Goal: Check status: Check status

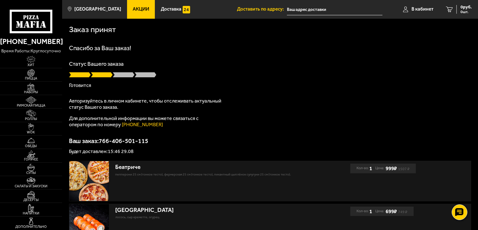
click at [417, 122] on div "Спасибо за Ваш заказ! Статус Вашего заказа Готовится Авторизуйтесь в личном каб…" at bounding box center [270, 99] width 402 height 109
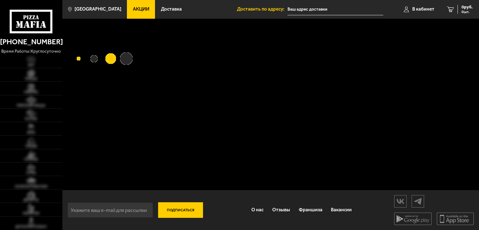
type input "[STREET_ADDRESS][PERSON_NAME]"
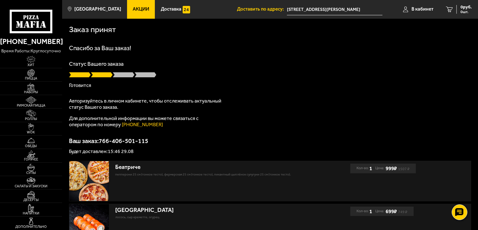
click at [1, 18] on div at bounding box center [31, 16] width 62 height 33
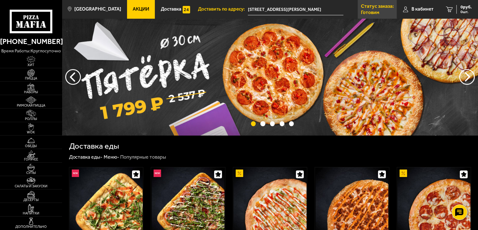
click at [390, 10] on link "Статус заказа: [PERSON_NAME]" at bounding box center [377, 9] width 39 height 19
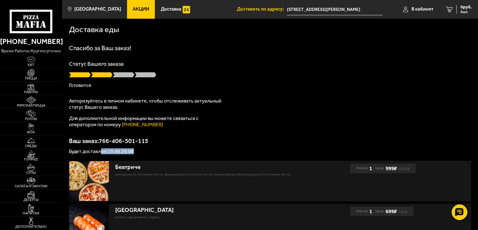
drag, startPoint x: 100, startPoint y: 152, endPoint x: 145, endPoint y: 149, distance: 45.1
click at [145, 149] on p "Будет доставлен: 15:46 29.08" at bounding box center [270, 151] width 402 height 5
click at [471, 87] on div "Доставка еды Спасибо за Ваш заказ! Статус Вашего заказа Готовится Авторизуйтесь…" at bounding box center [270, 163] width 416 height 289
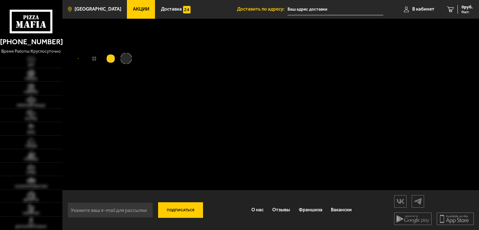
type input "Ленинградская область, Всеволожский район, Мурино, Петровский бульвар, 7"
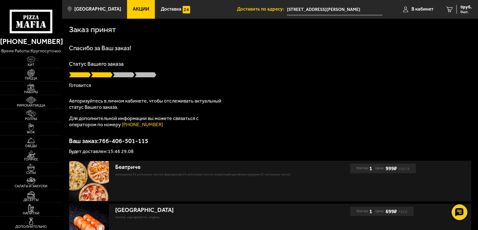
click at [37, 21] on icon at bounding box center [31, 22] width 43 height 24
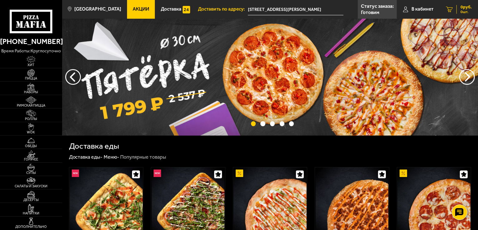
click at [446, 14] on link "0 руб. 0 шт." at bounding box center [458, 9] width 38 height 19
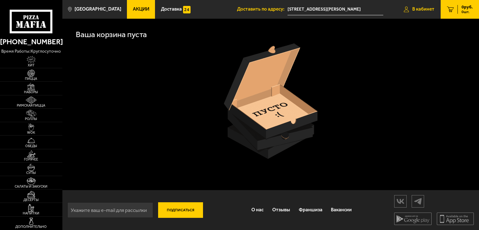
click at [432, 12] on link "В кабинет" at bounding box center [419, 9] width 43 height 19
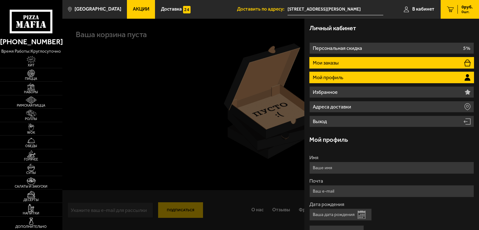
click at [337, 59] on li "Мои заказы" at bounding box center [392, 63] width 165 height 12
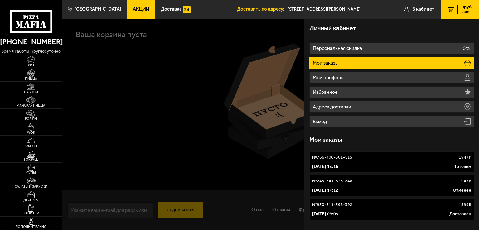
click at [392, 165] on div "[DATE] 14:16 [PERSON_NAME]" at bounding box center [391, 167] width 159 height 6
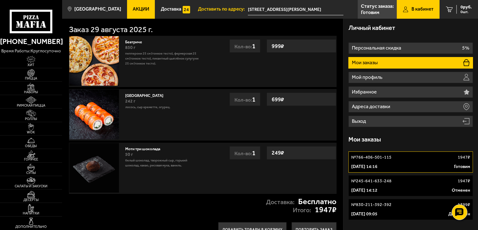
click at [402, 160] on div "№ 766-406-501-115 1947 ₽" at bounding box center [410, 157] width 119 height 6
click at [380, 13] on link "Статус заказа: [PERSON_NAME]" at bounding box center [377, 9] width 39 height 19
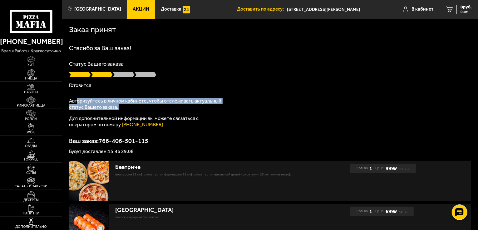
drag, startPoint x: 84, startPoint y: 100, endPoint x: 230, endPoint y: 105, distance: 146.5
click at [230, 105] on div "Спасибо за Ваш заказ! Статус Вашего заказа [PERSON_NAME] Авторизуйтесь в личном…" at bounding box center [270, 99] width 402 height 109
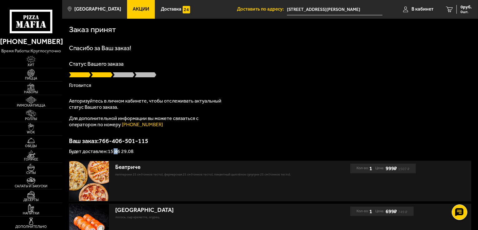
drag, startPoint x: 113, startPoint y: 154, endPoint x: 118, endPoint y: 154, distance: 5.0
click at [118, 154] on p "Будет доставлен: 15:46 29.08" at bounding box center [270, 151] width 402 height 5
click at [465, 145] on div "Ваш заказ: 766-406-501-115 Будет доставлен: 15:46 29.08" at bounding box center [270, 146] width 402 height 16
click at [467, 74] on div at bounding box center [270, 75] width 402 height 6
click at [472, 15] on link "0 руб. 0 шт." at bounding box center [458, 9] width 38 height 19
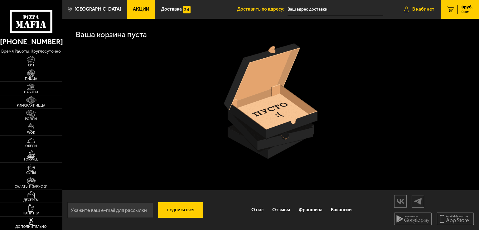
click at [426, 9] on span "В кабинет" at bounding box center [424, 9] width 22 height 5
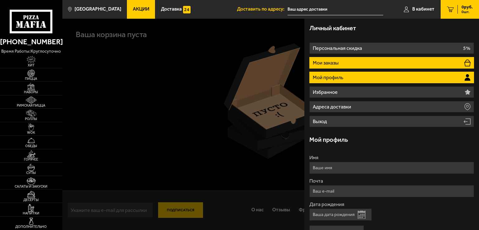
click at [338, 59] on li "Мои заказы" at bounding box center [392, 63] width 165 height 12
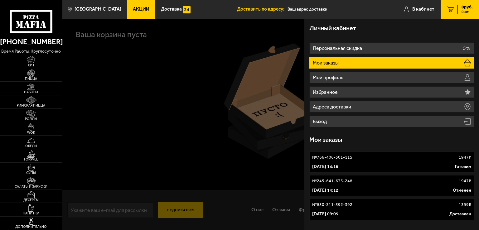
click at [383, 164] on div "[DATE] 14:16 [PERSON_NAME]" at bounding box center [391, 167] width 159 height 6
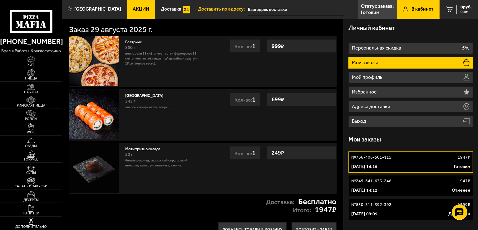
click at [366, 225] on div "Личный кабинет Персональная скидка 5% Мои заказы Мой профиль Избранное Адреса д…" at bounding box center [410, 131] width 135 height 224
click at [385, 11] on link "Статус заказа: [PERSON_NAME]" at bounding box center [377, 9] width 39 height 19
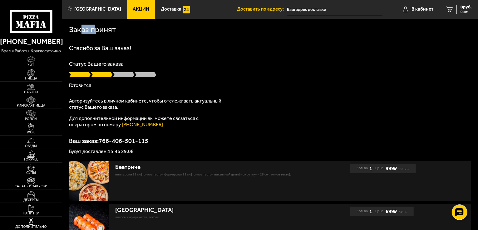
click at [94, 31] on h1 "Заказ принят" at bounding box center [92, 30] width 47 height 8
drag, startPoint x: 79, startPoint y: 90, endPoint x: 89, endPoint y: 89, distance: 10.6
click at [89, 89] on div "Спасибо за Ваш заказ! Статус Вашего заказа [PERSON_NAME] Авторизуйтесь в личном…" at bounding box center [270, 99] width 402 height 109
drag, startPoint x: 89, startPoint y: 93, endPoint x: 97, endPoint y: 93, distance: 8.1
click at [97, 93] on div "Спасибо за Ваш заказ! Статус Вашего заказа [PERSON_NAME] Авторизуйтесь в личном…" at bounding box center [270, 99] width 402 height 109
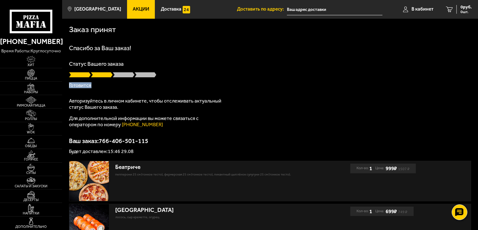
drag, startPoint x: 67, startPoint y: 83, endPoint x: 108, endPoint y: 83, distance: 40.9
click at [108, 83] on div "Заказ принят [PERSON_NAME] за Ваш заказ! Статус Вашего заказа [PERSON_NAME] Авт…" at bounding box center [270, 163] width 416 height 289
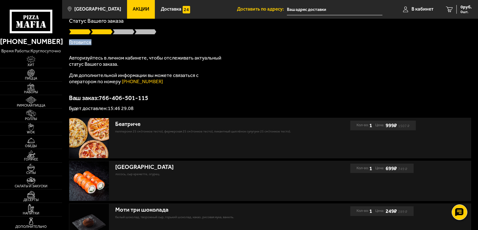
scroll to position [13, 0]
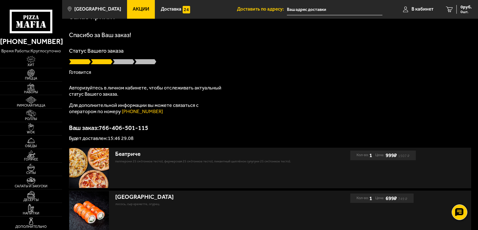
drag, startPoint x: 110, startPoint y: 65, endPoint x: 91, endPoint y: 61, distance: 19.7
click at [92, 62] on span at bounding box center [102, 62] width 22 height 6
